Goal: Task Accomplishment & Management: Manage account settings

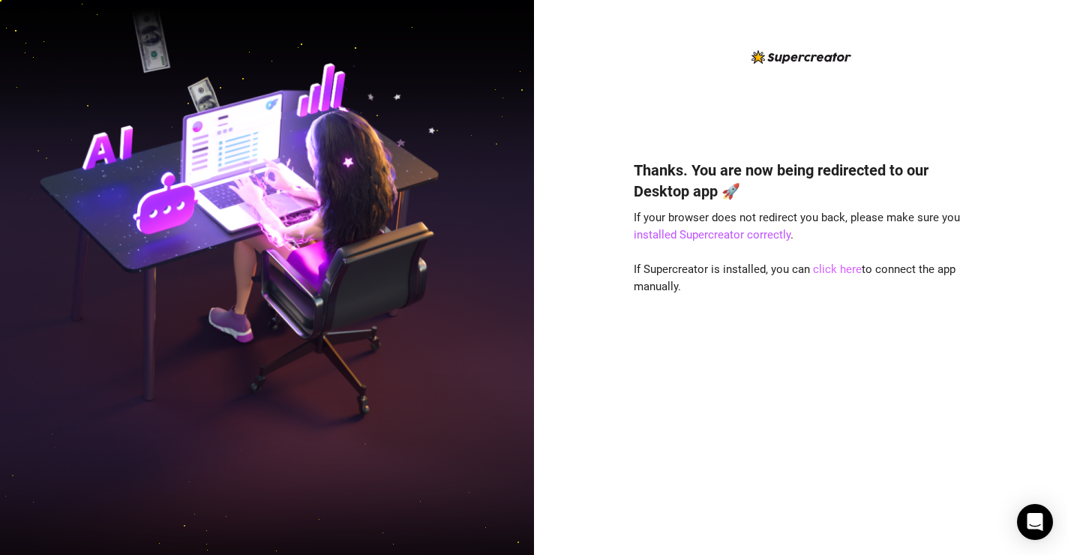
click at [829, 272] on link "click here" at bounding box center [837, 270] width 49 height 14
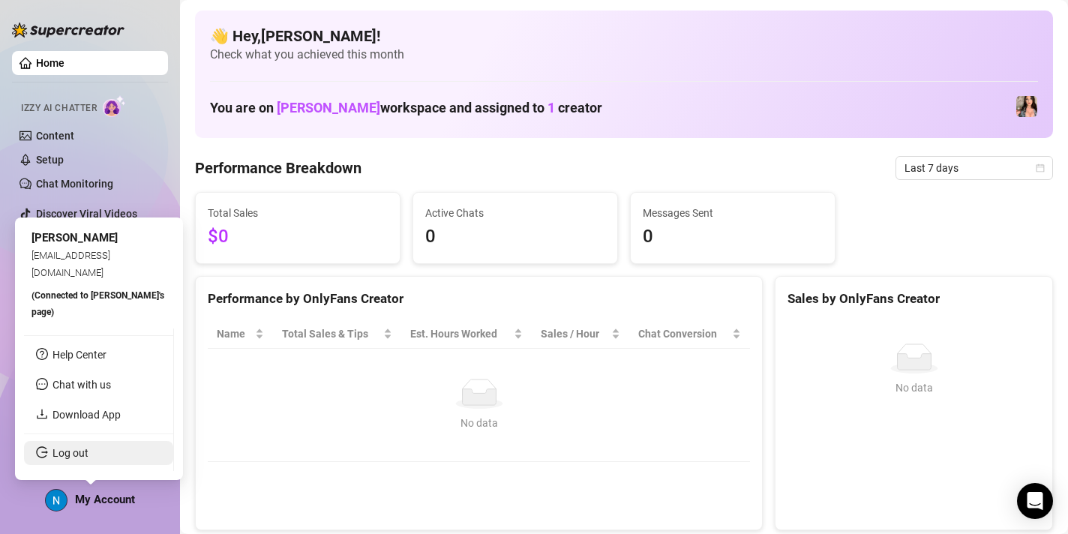
click at [89, 447] on link "Log out" at bounding box center [71, 453] width 36 height 12
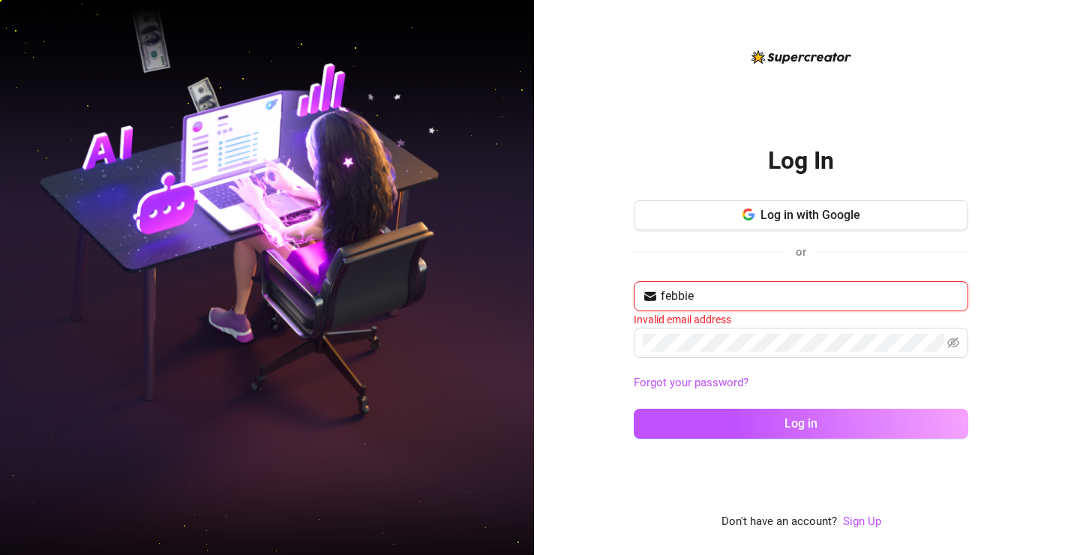
click at [686, 299] on input "febbie" at bounding box center [810, 296] width 299 height 18
paste input "[PERSON_NAME][DOMAIN_NAME][EMAIL_ADDRESS][DOMAIN_NAME]"
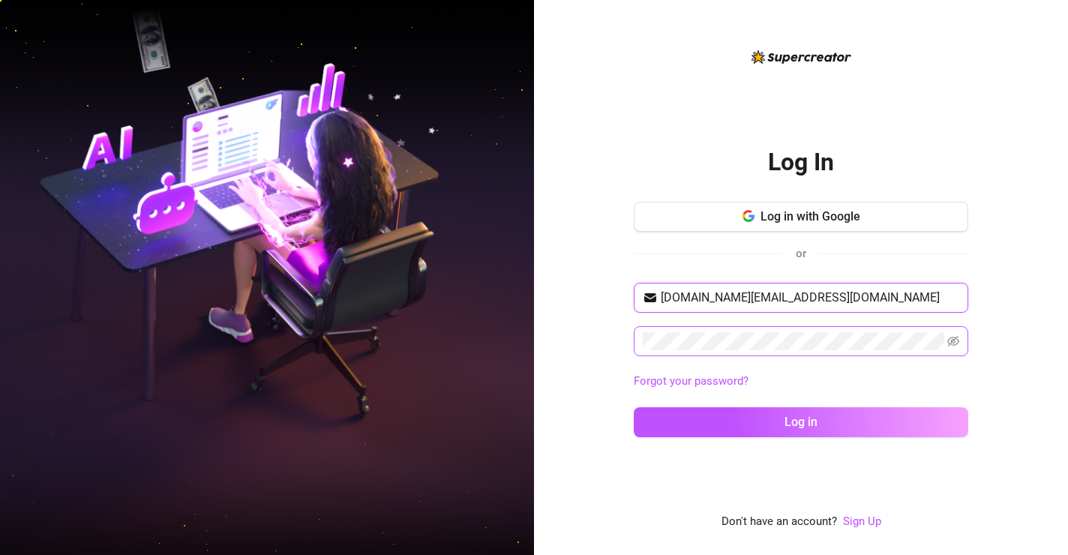
type input "[DOMAIN_NAME][EMAIL_ADDRESS][DOMAIN_NAME]"
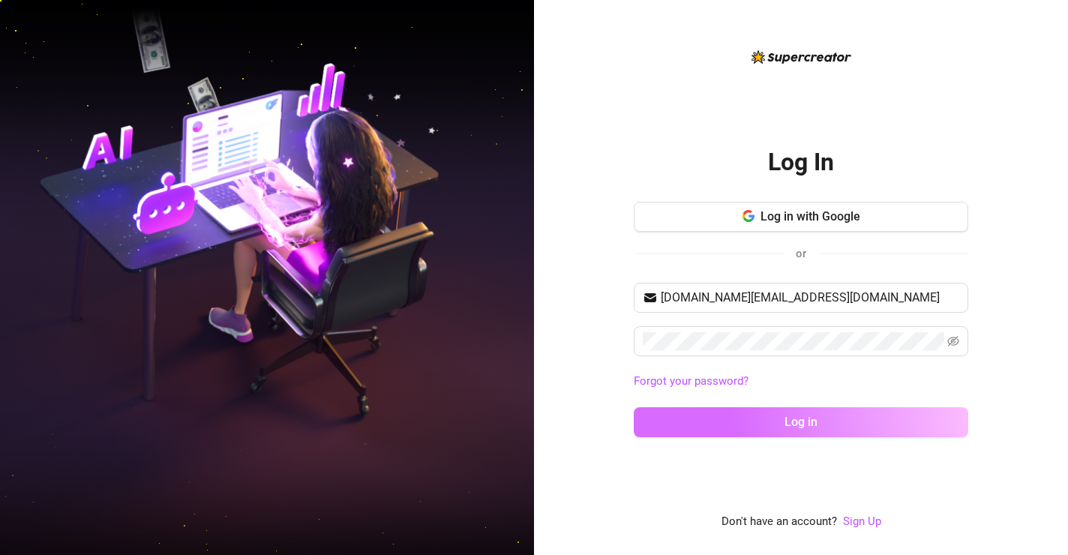
click at [789, 424] on span "Log in" at bounding box center [801, 422] width 33 height 14
